Goal: Task Accomplishment & Management: Use online tool/utility

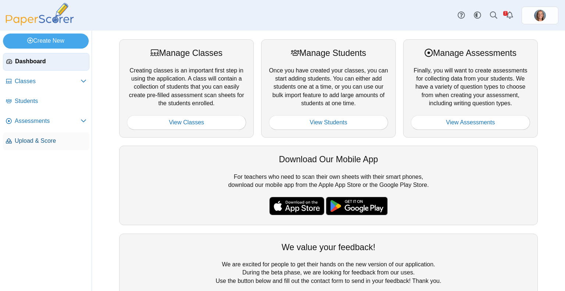
click at [39, 139] on span "Upload & Score" at bounding box center [51, 141] width 72 height 8
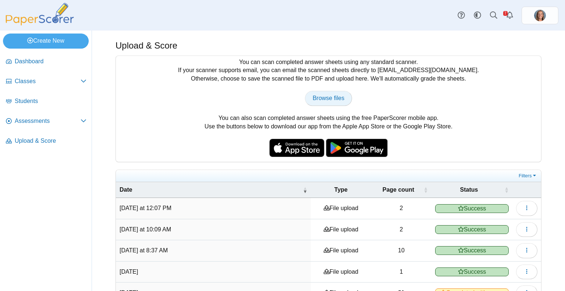
click at [315, 93] on link "Browse files" at bounding box center [328, 98] width 47 height 15
type input "**********"
click at [31, 114] on link "Assessments" at bounding box center [46, 122] width 86 height 18
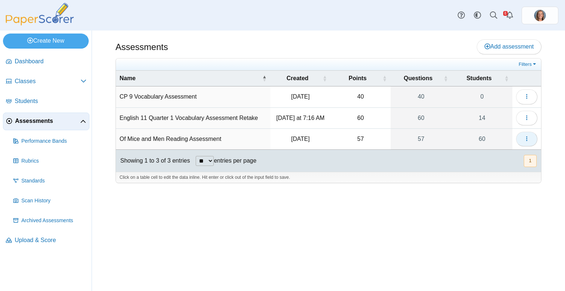
click at [528, 136] on icon "button" at bounding box center [527, 139] width 6 height 6
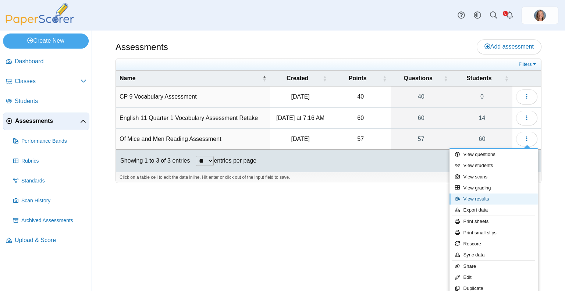
click at [490, 199] on link "View results" at bounding box center [493, 198] width 88 height 11
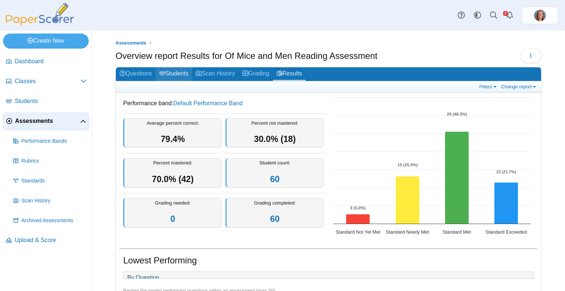
click at [182, 70] on link "Students" at bounding box center [174, 74] width 36 height 14
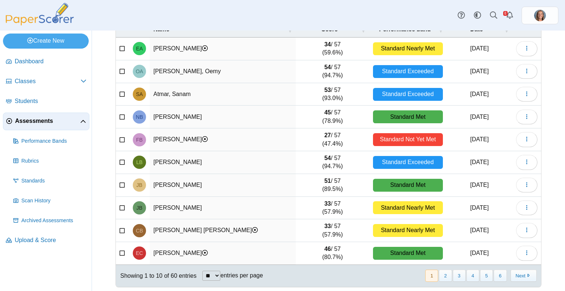
scroll to position [74, 0]
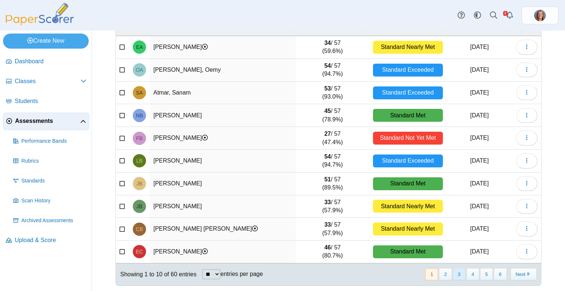
click at [453, 271] on button "3" at bounding box center [459, 274] width 13 height 12
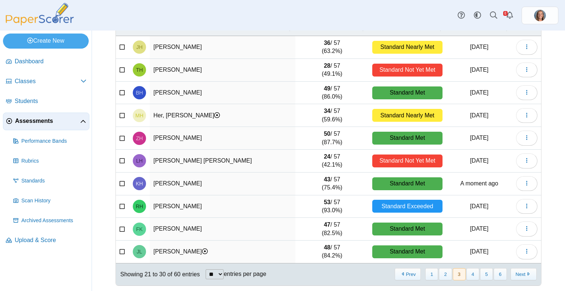
scroll to position [0, 0]
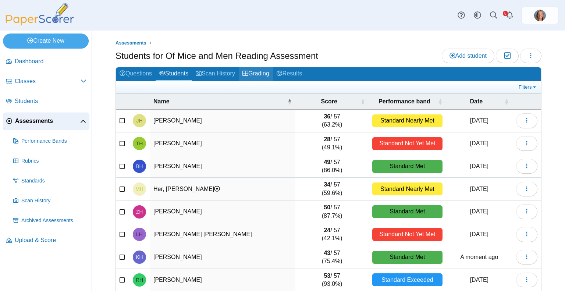
click at [261, 68] on link "Grading" at bounding box center [256, 74] width 34 height 14
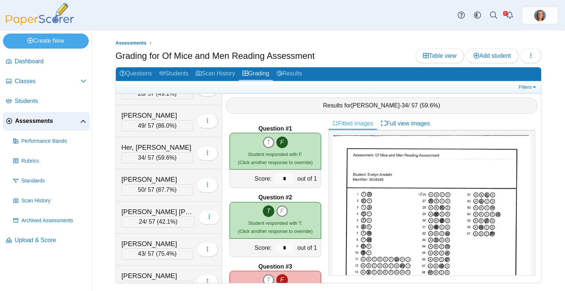
scroll to position [694, 0]
click at [154, 238] on div "[PERSON_NAME]" at bounding box center [157, 243] width 72 height 10
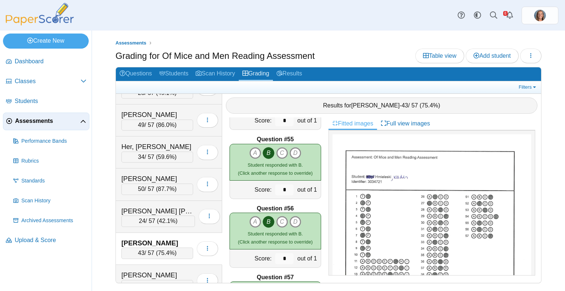
scroll to position [3778, 0]
